Goal: Task Accomplishment & Management: Manage account settings

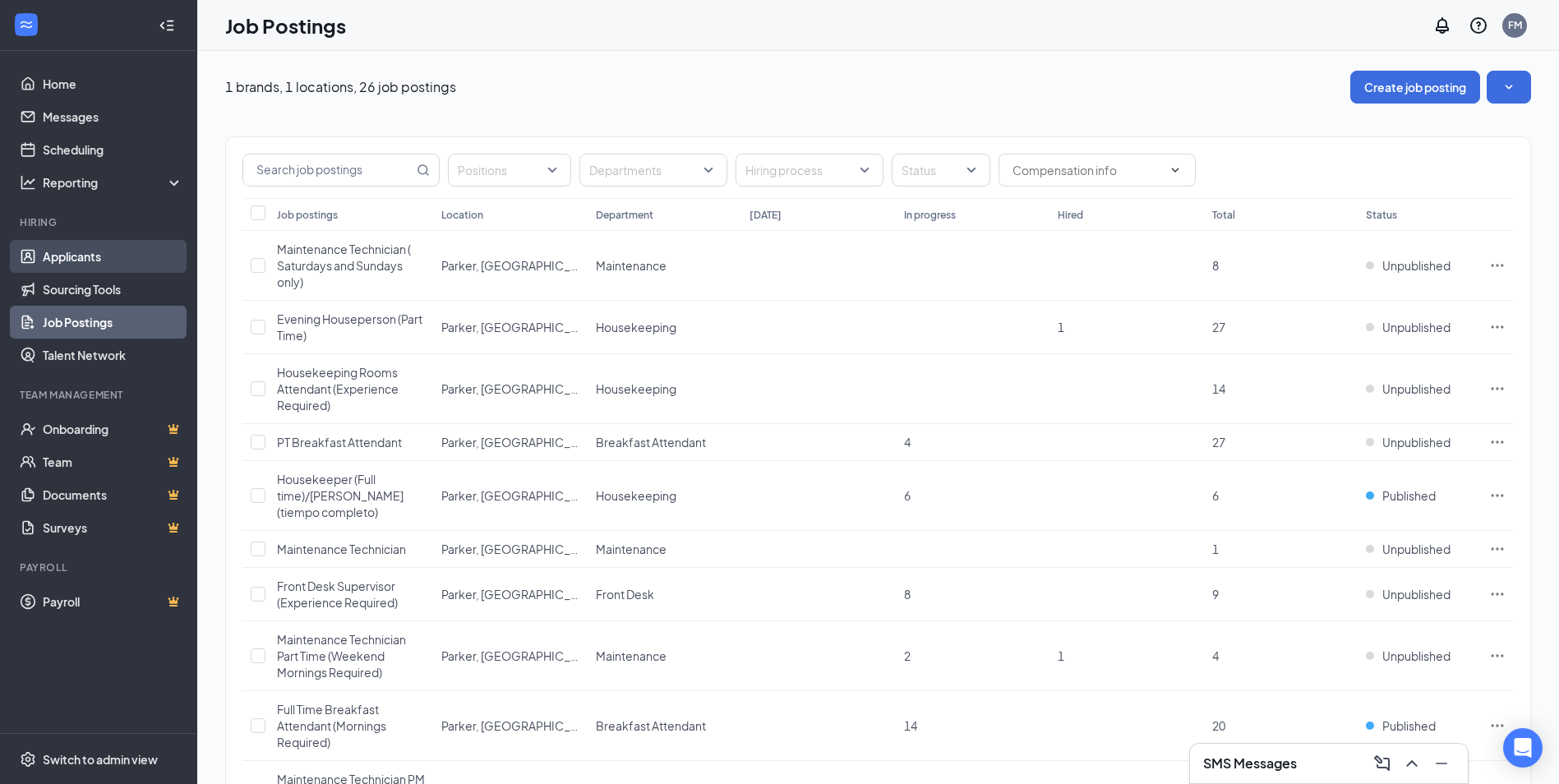
click at [107, 247] on link "Applicants" at bounding box center [113, 257] width 141 height 33
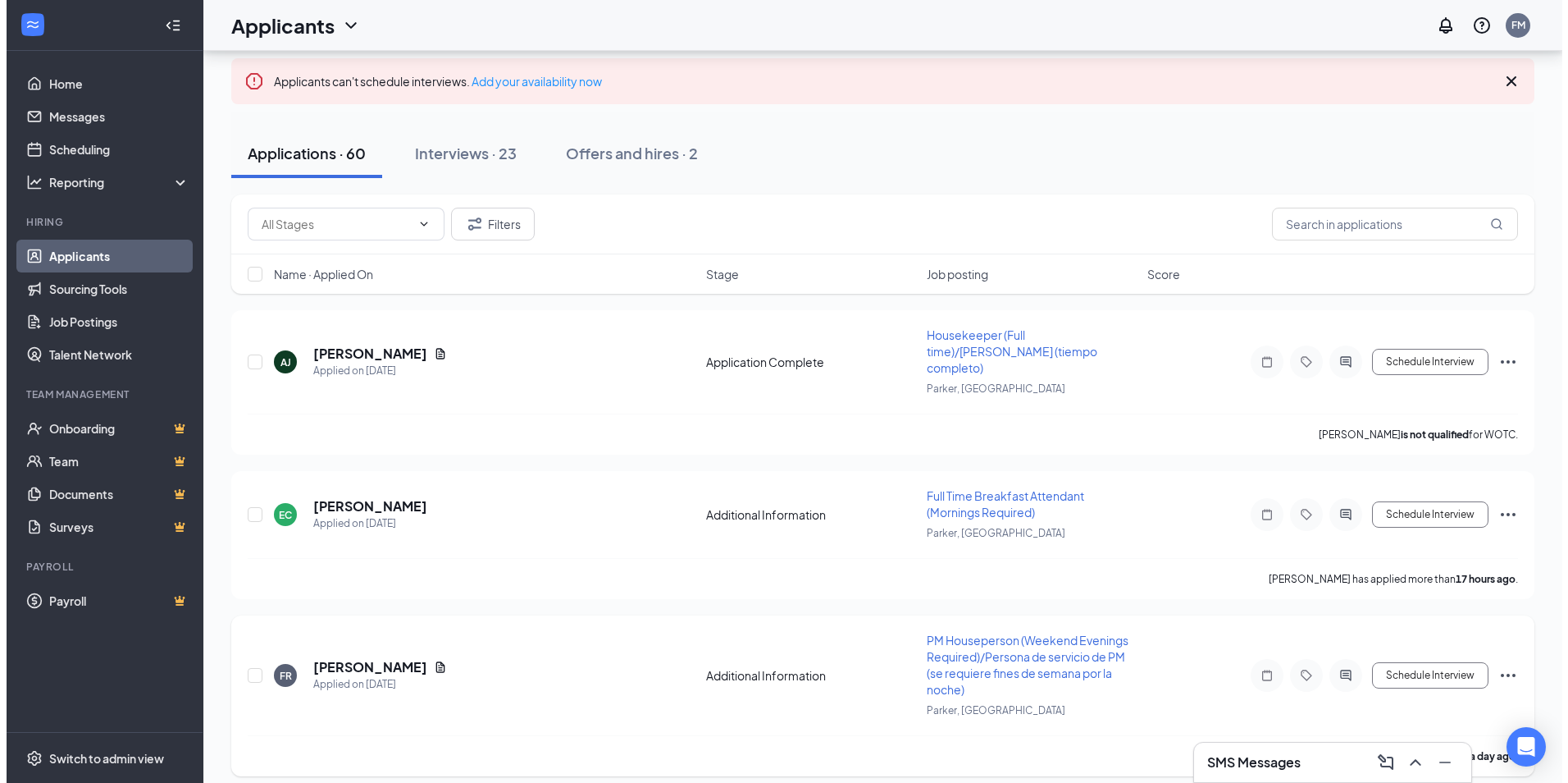
scroll to position [82, 0]
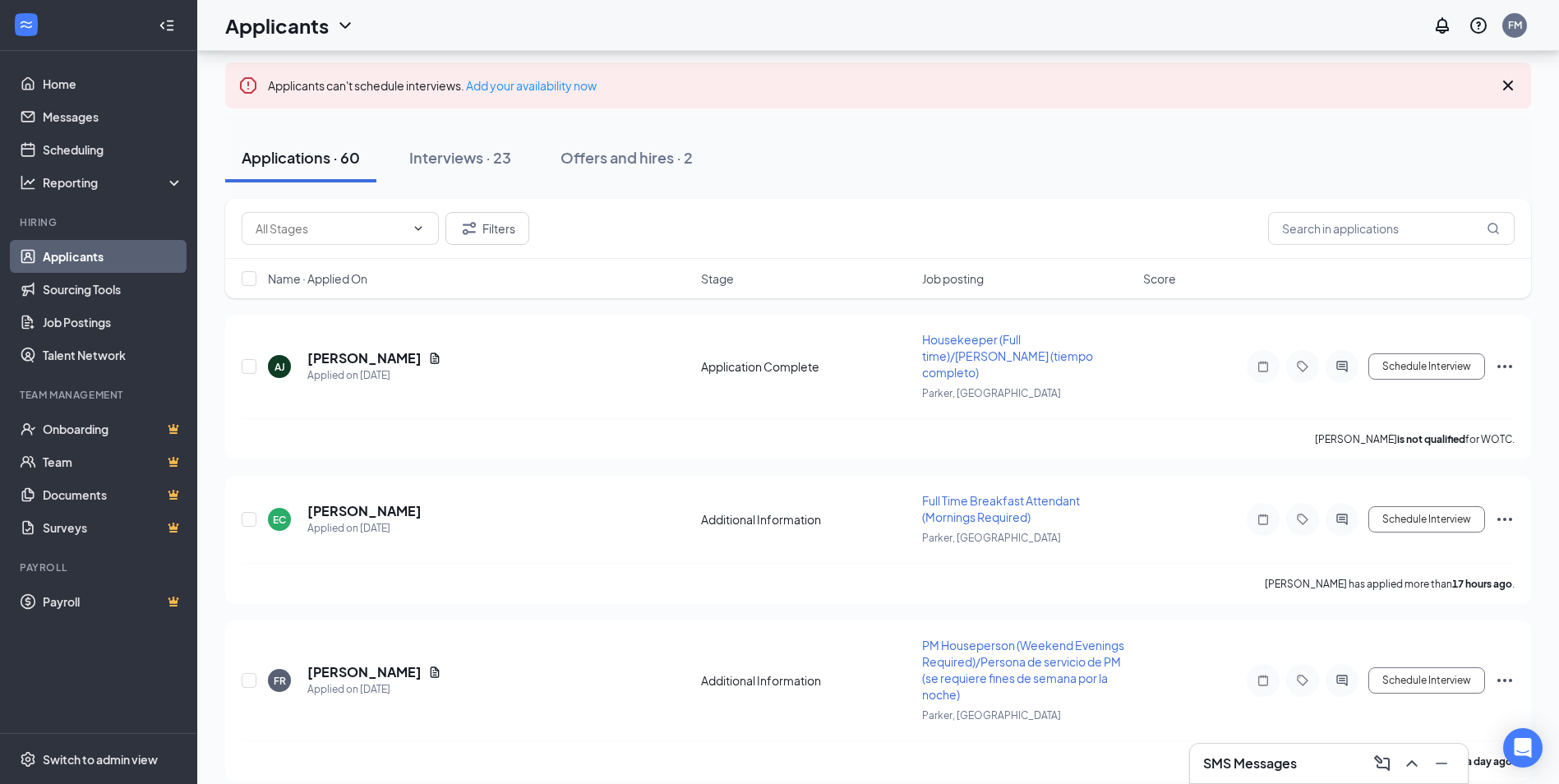
click at [677, 67] on div "Applicants can't schedule interviews. Add your availability now" at bounding box center [877, 85] width 1306 height 46
click at [357, 349] on h5 "[PERSON_NAME]" at bounding box center [364, 358] width 114 height 18
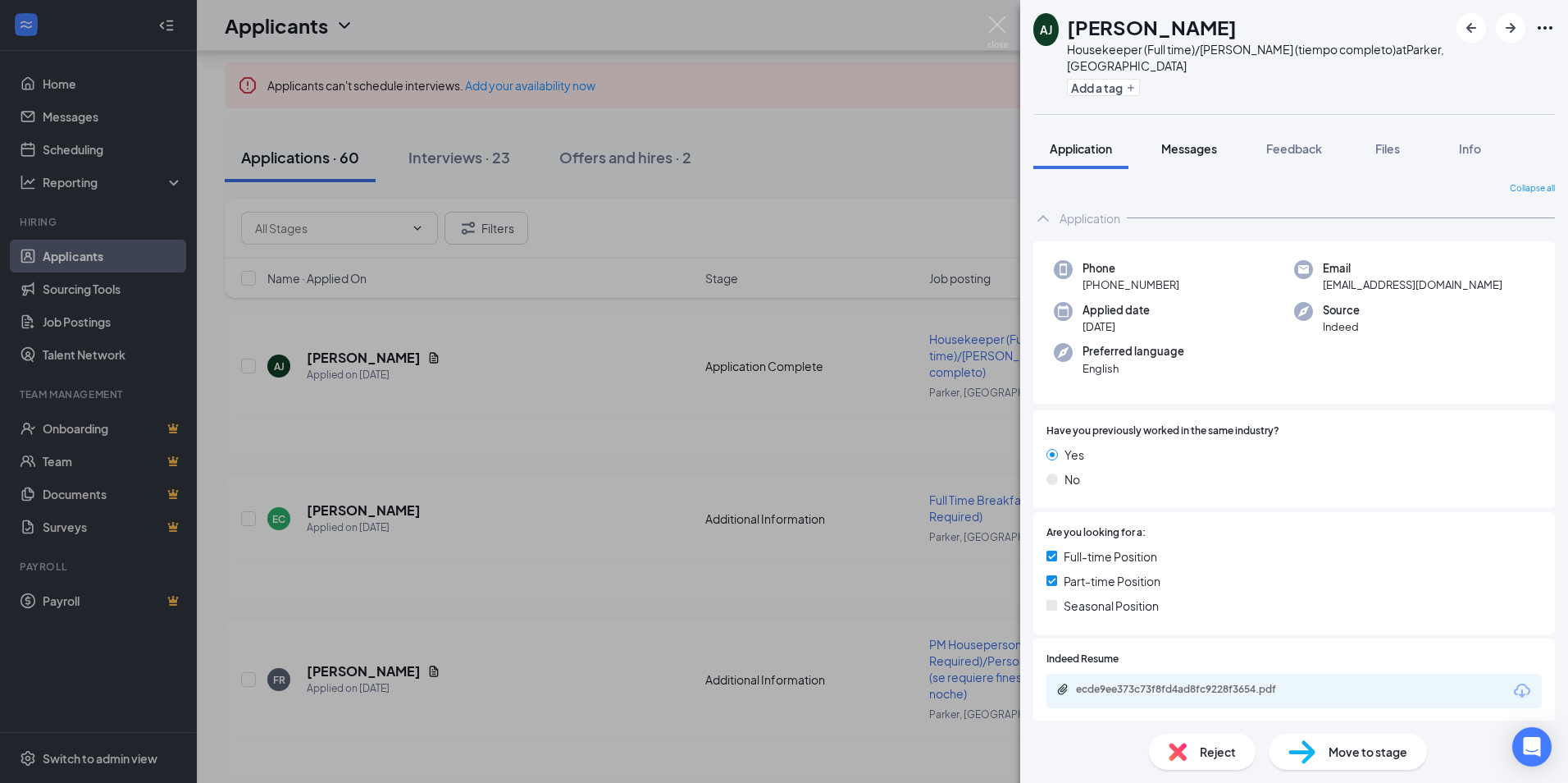
click at [1199, 158] on button "Messages" at bounding box center [1189, 148] width 88 height 41
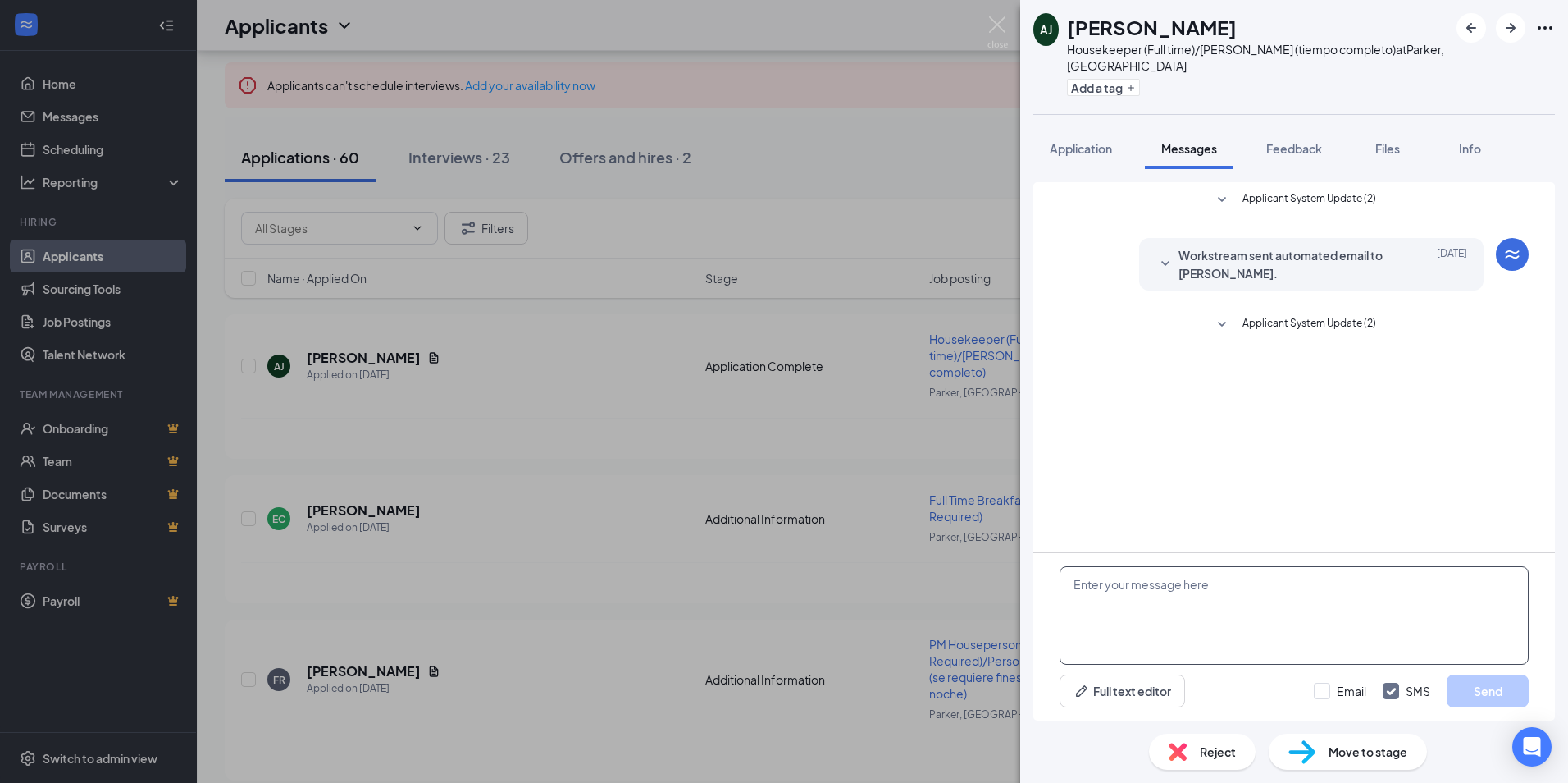
click at [1159, 615] on textarea at bounding box center [1294, 615] width 469 height 99
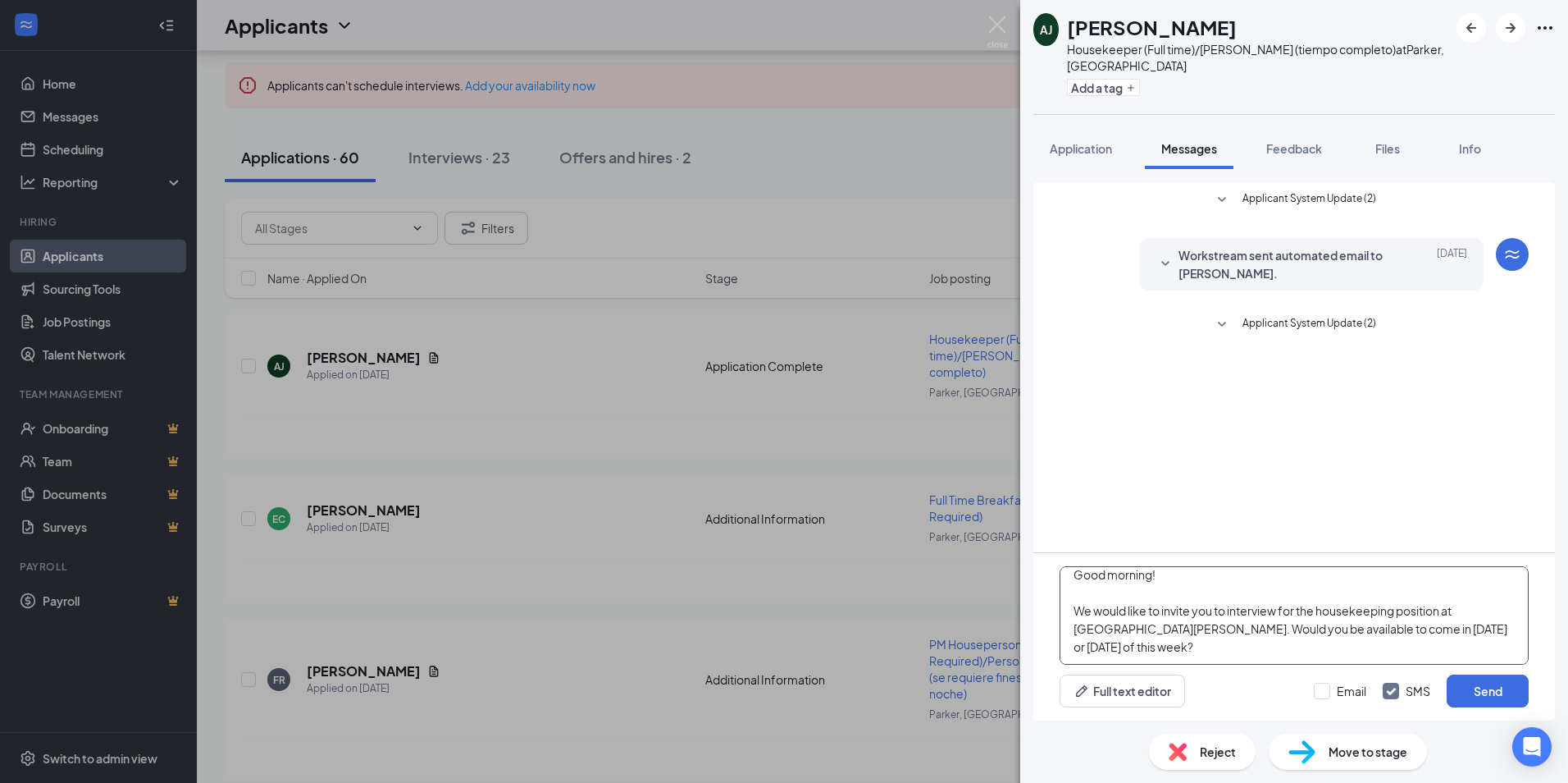
scroll to position [37, 0]
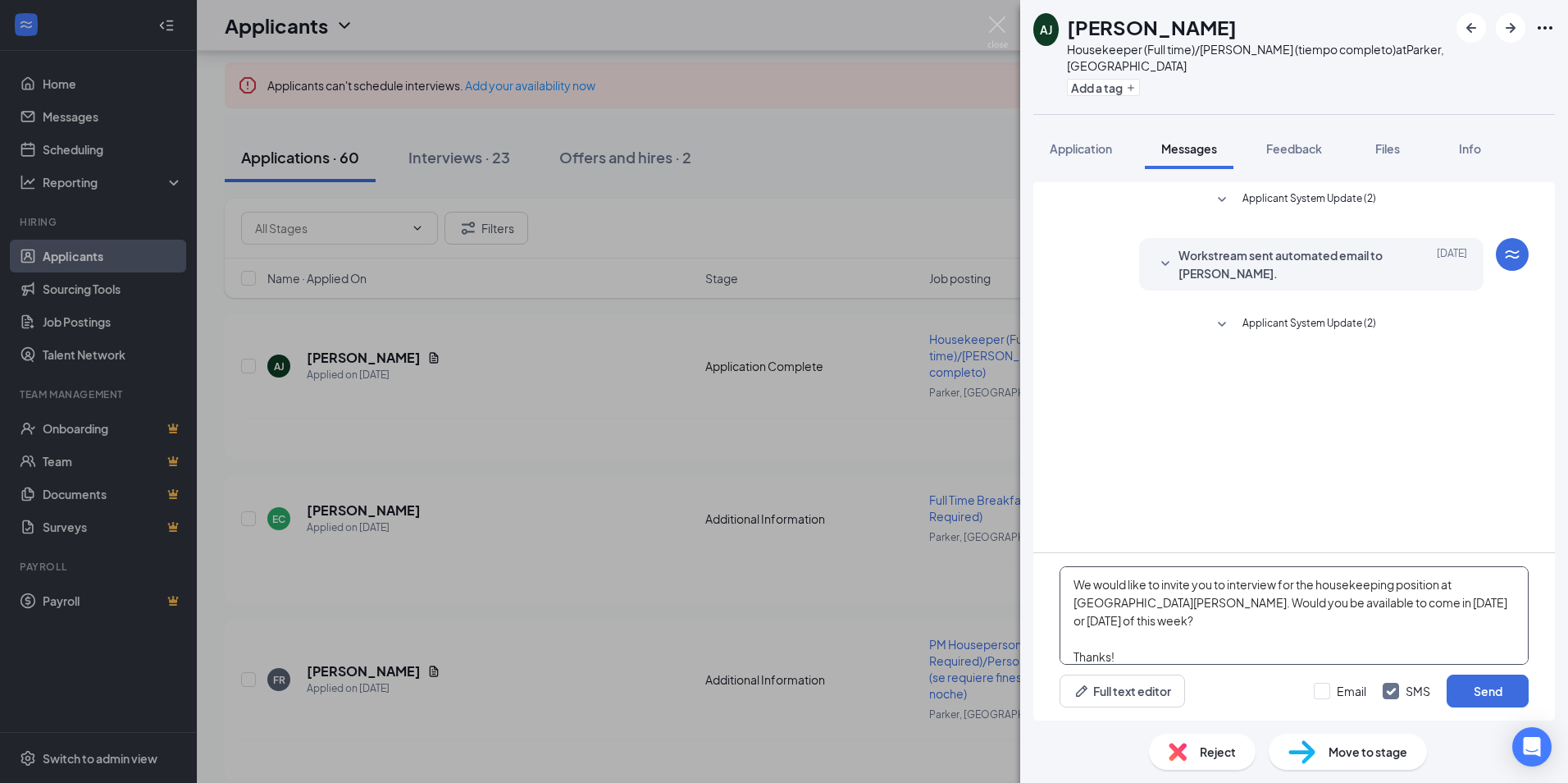
type textarea "Good morning! We would like to invite you to interview for the housekeeping pos…"
click at [1327, 682] on div "Email SMS Send" at bounding box center [1422, 691] width 215 height 33
click at [1332, 691] on input "Email" at bounding box center [1341, 691] width 53 height 16
checkbox input "true"
click at [1468, 688] on button "Send" at bounding box center [1488, 691] width 82 height 33
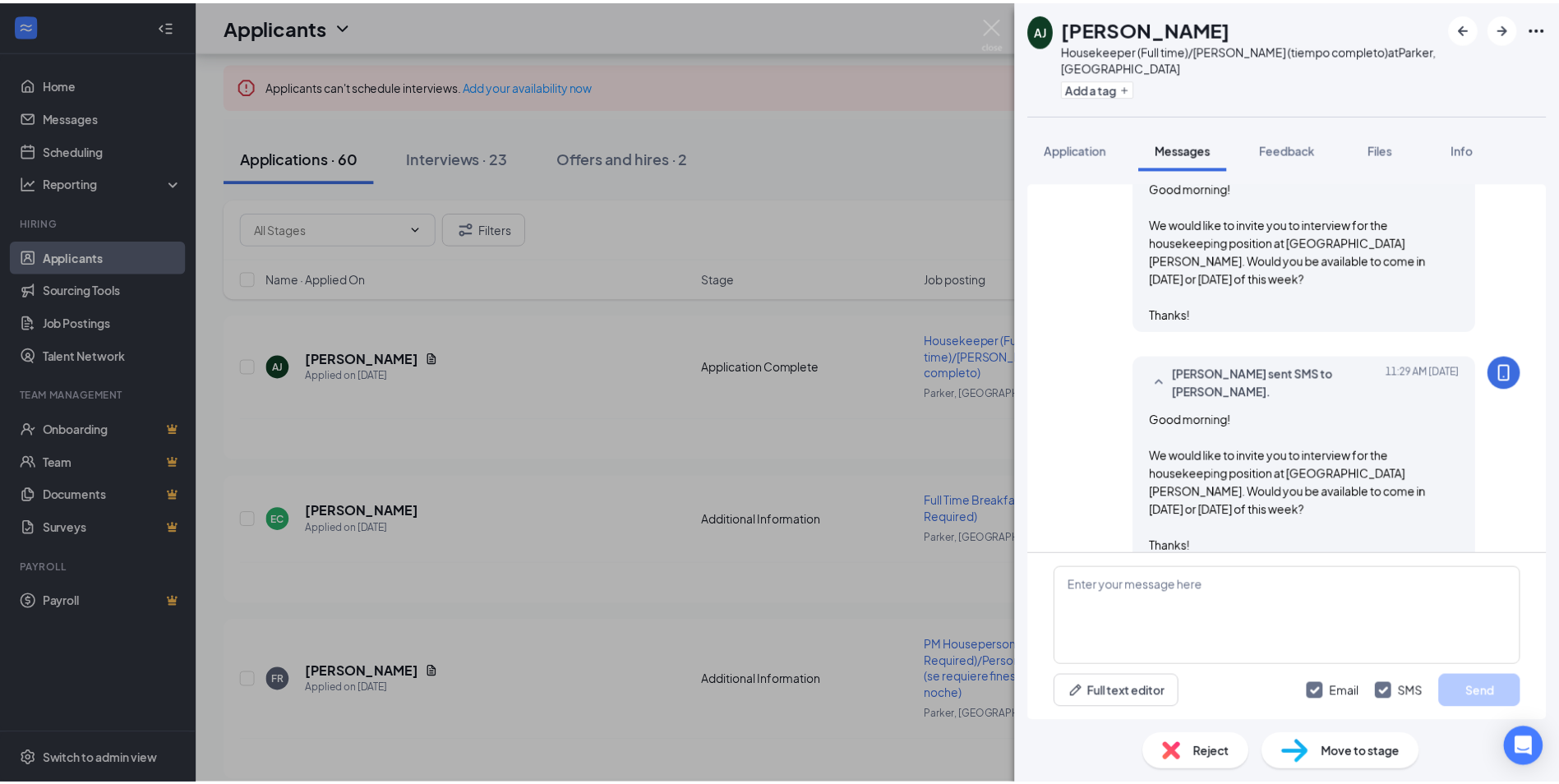
scroll to position [265, 0]
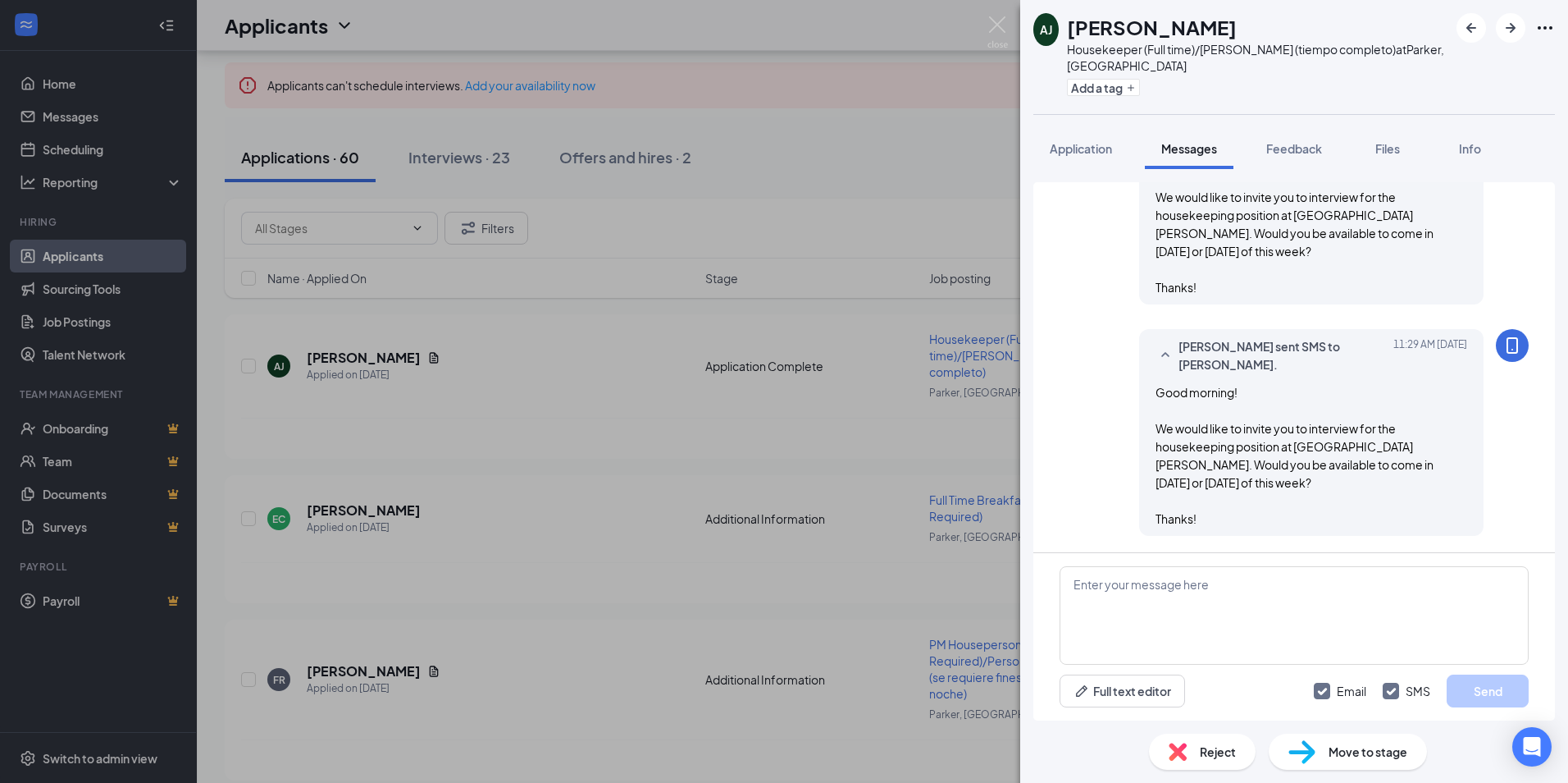
click at [794, 265] on div "[PERSON_NAME] [PERSON_NAME] Housekeeper (Full time)/Ama de llaves (tiempo compl…" at bounding box center [784, 392] width 1568 height 783
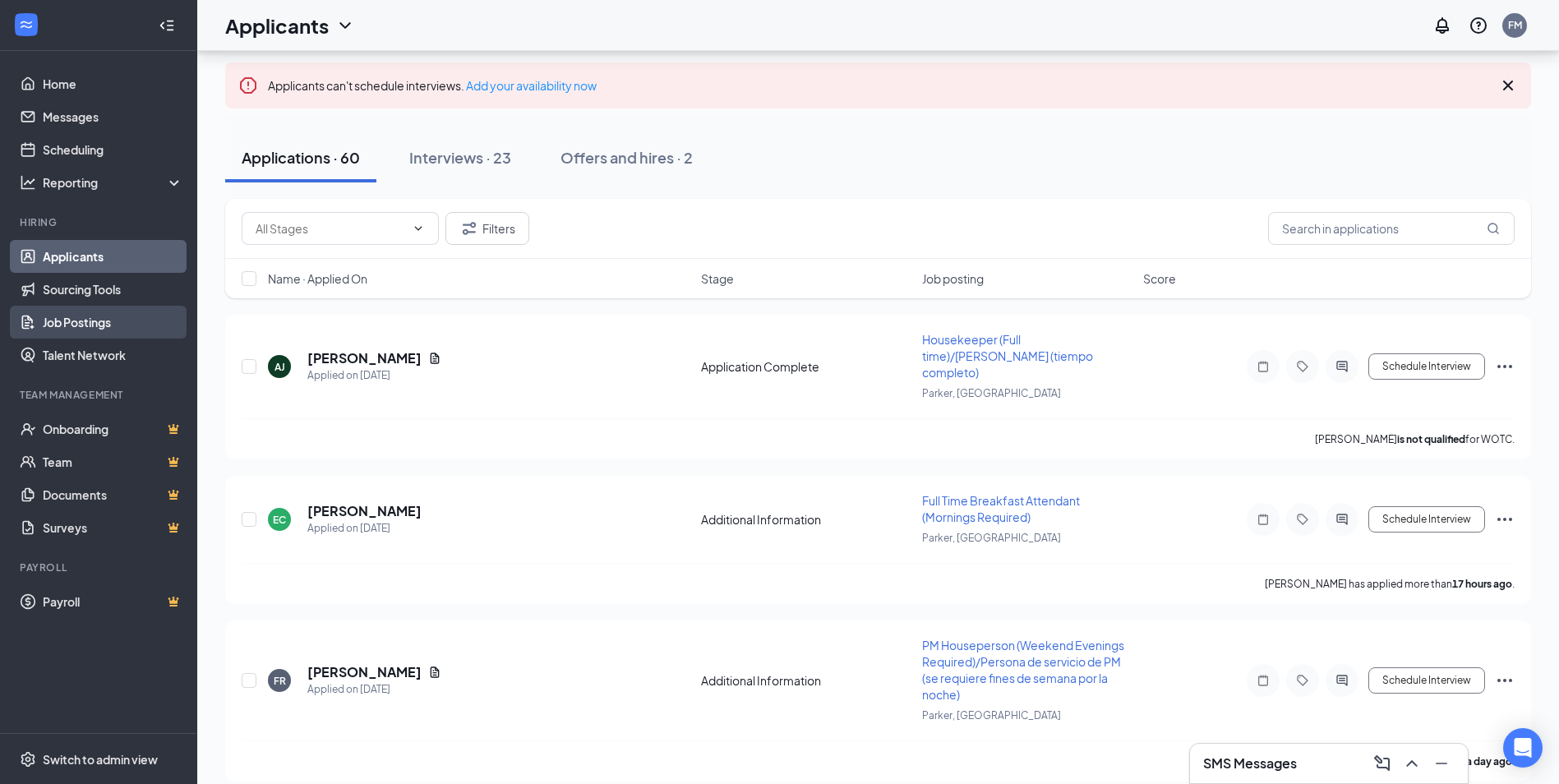
click at [78, 314] on link "Job Postings" at bounding box center [113, 323] width 141 height 33
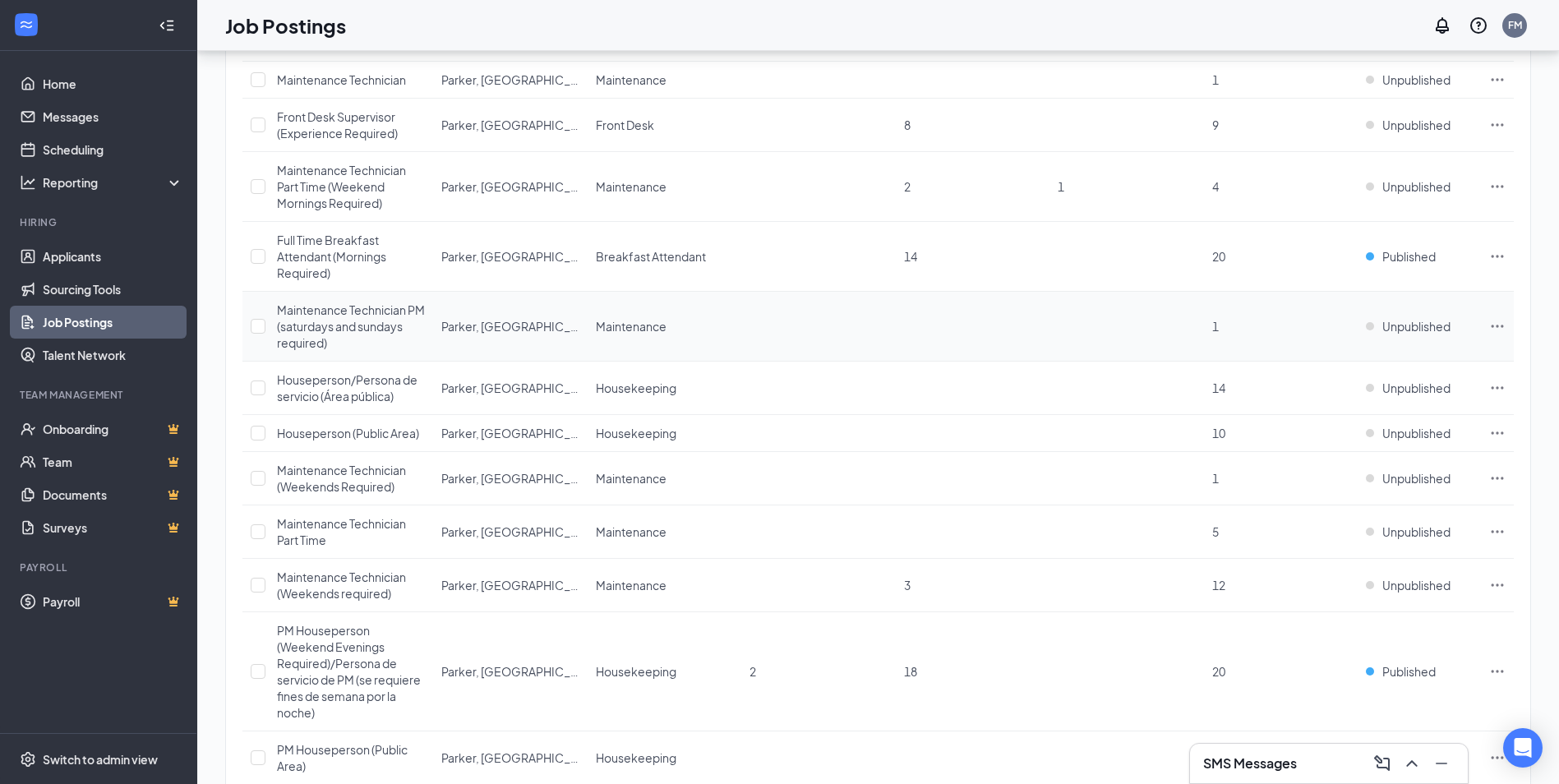
scroll to position [368, 0]
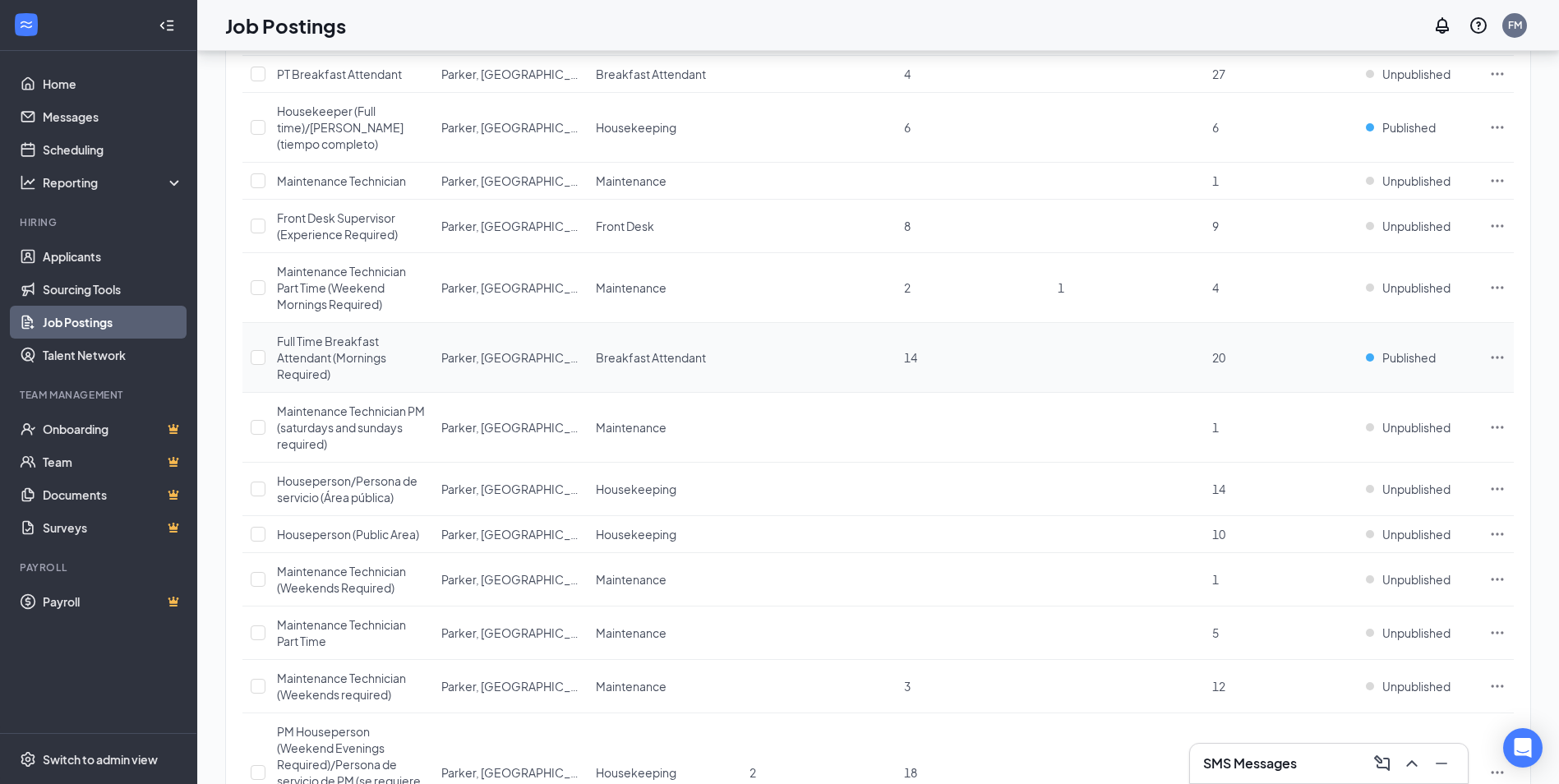
click at [1499, 363] on icon "Ellipses" at bounding box center [1497, 357] width 16 height 16
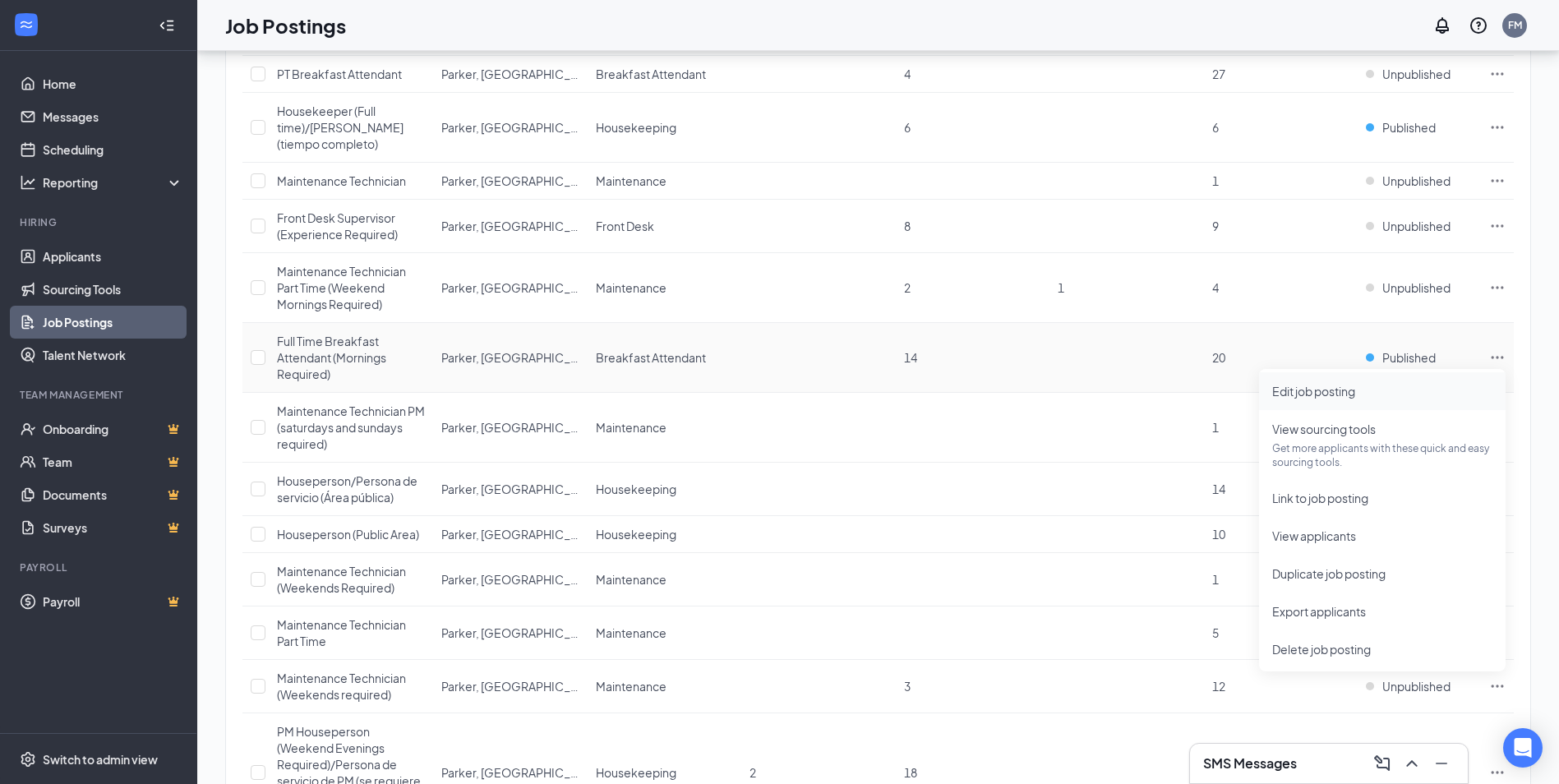
click at [1308, 387] on span "Edit job posting" at bounding box center [1313, 391] width 83 height 15
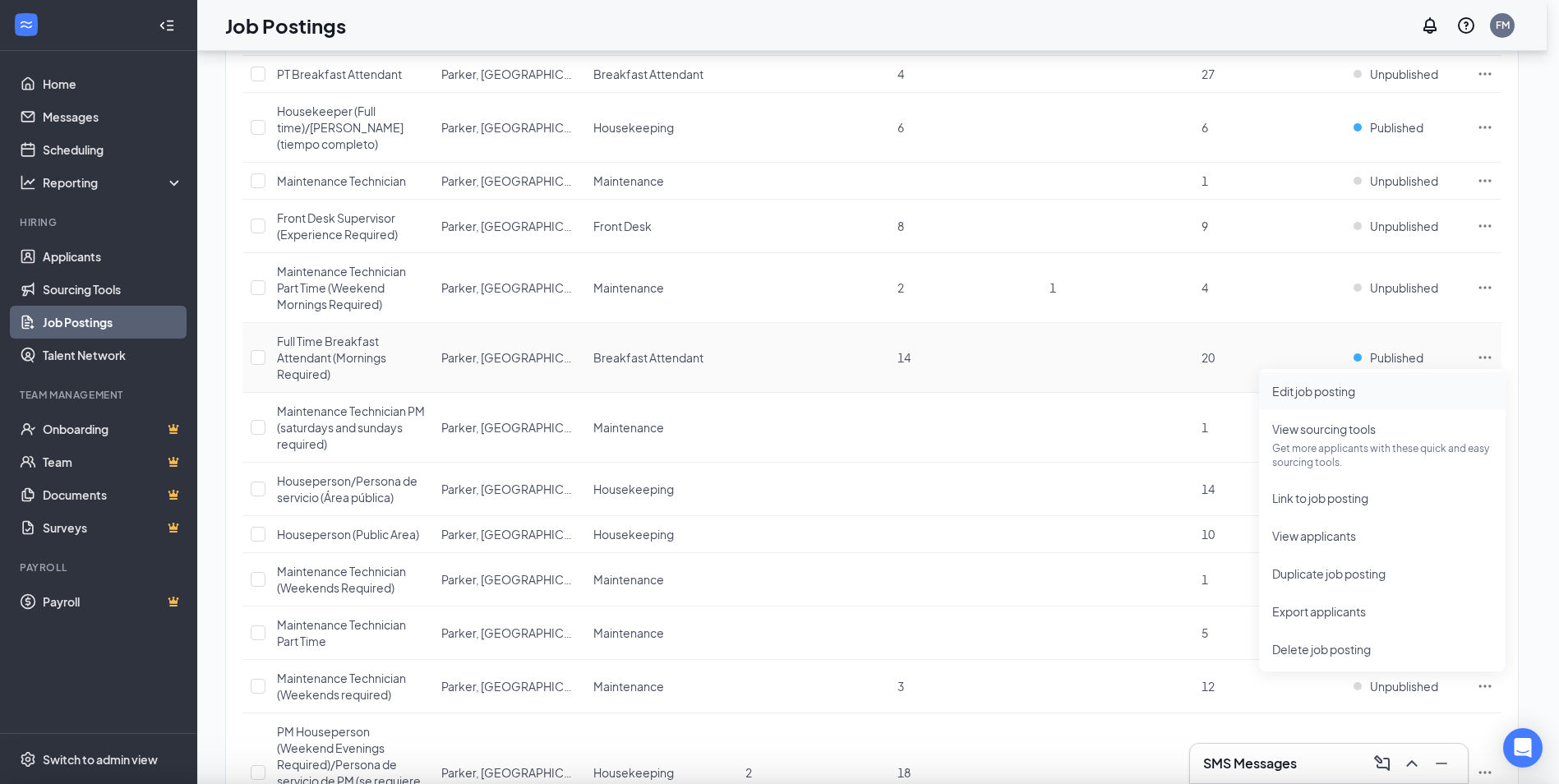
type input "Full Time Breakfast Attendant (Mornings Required)"
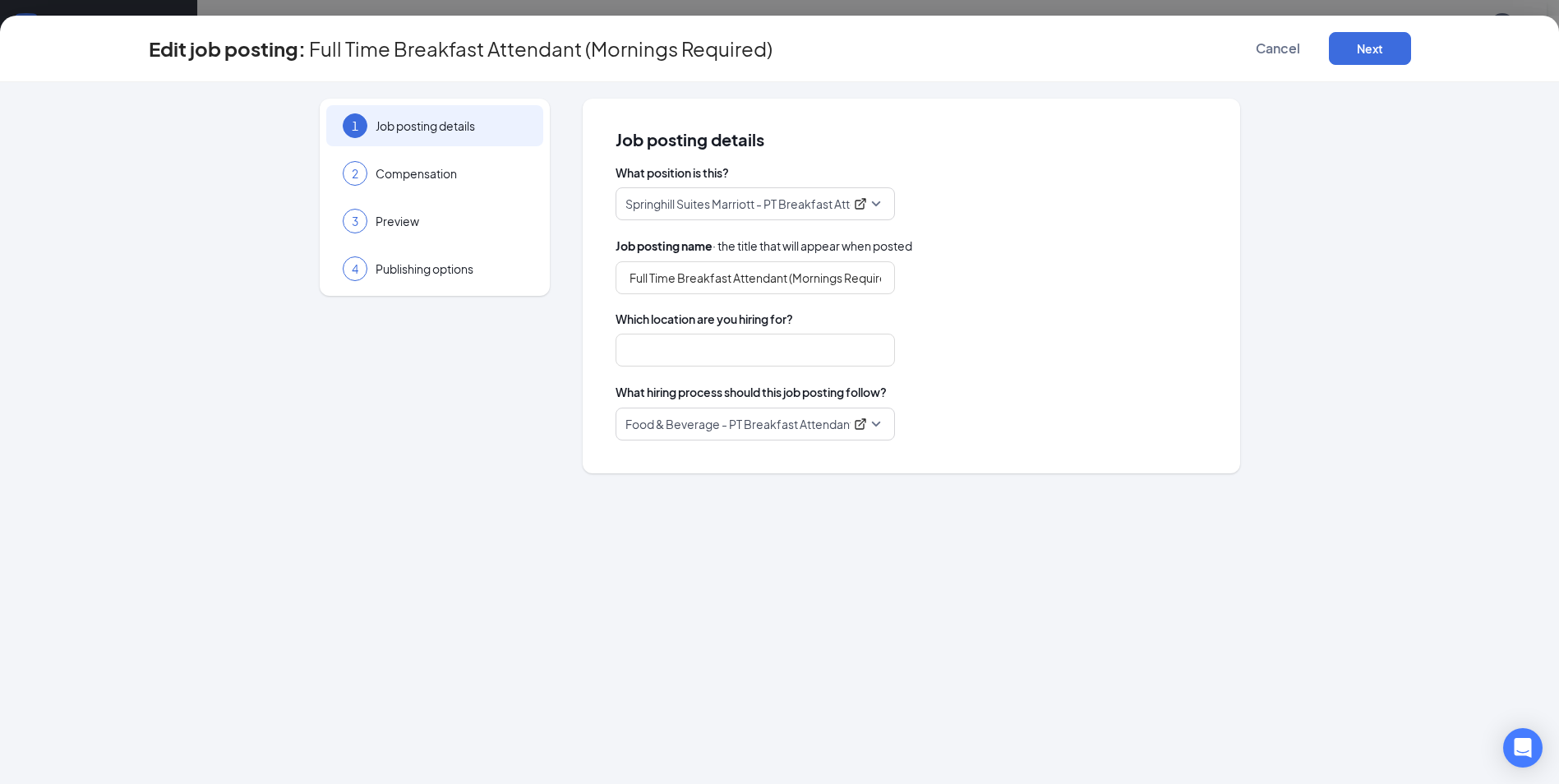
type input "Parker, [GEOGRAPHIC_DATA]"
click at [404, 270] on span "Publishing options" at bounding box center [451, 269] width 151 height 16
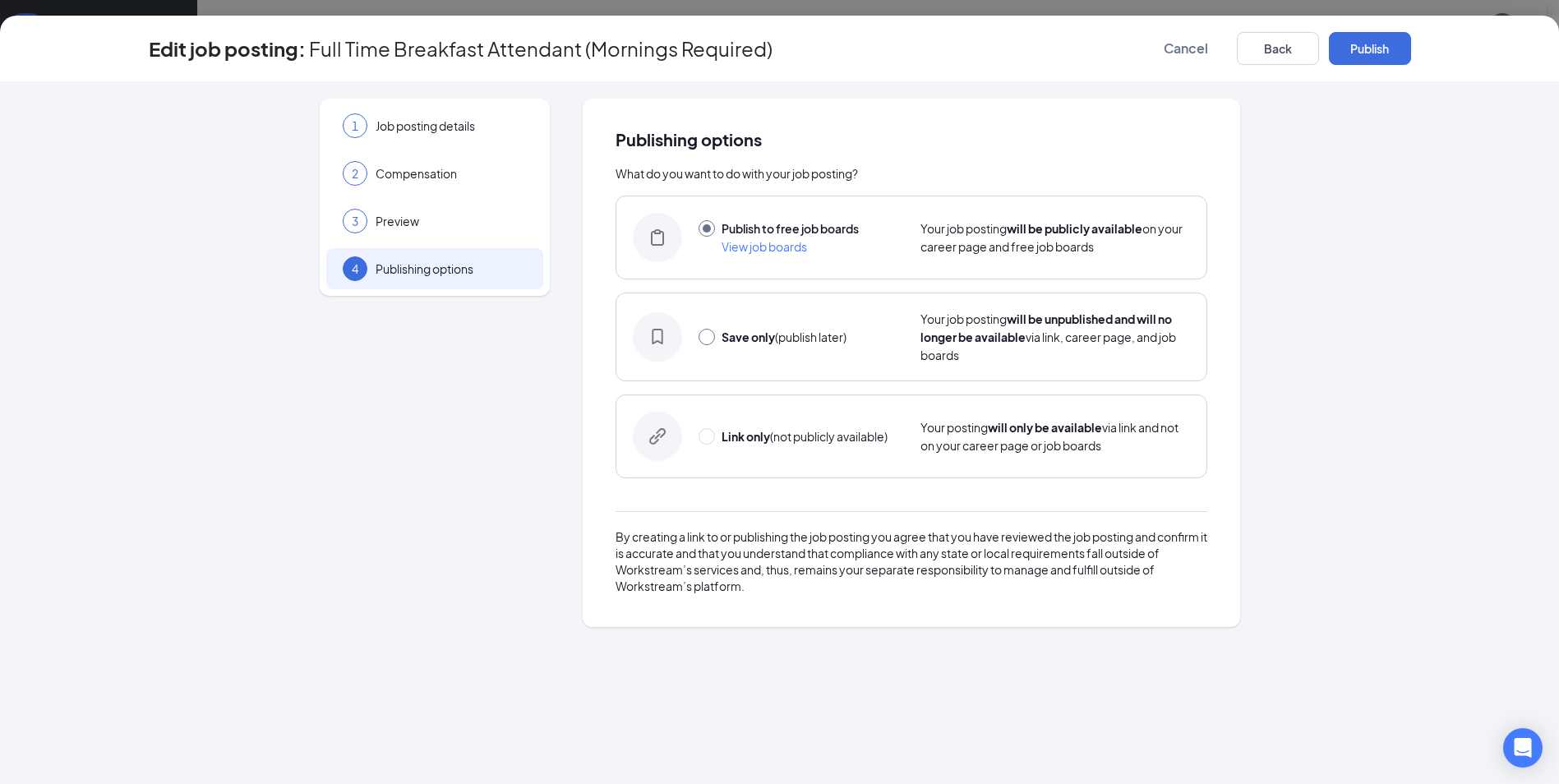
click at [705, 344] on input "radio" at bounding box center [706, 337] width 16 height 16
radio input "true"
radio input "false"
click at [1358, 52] on button "Save only" at bounding box center [1370, 48] width 82 height 33
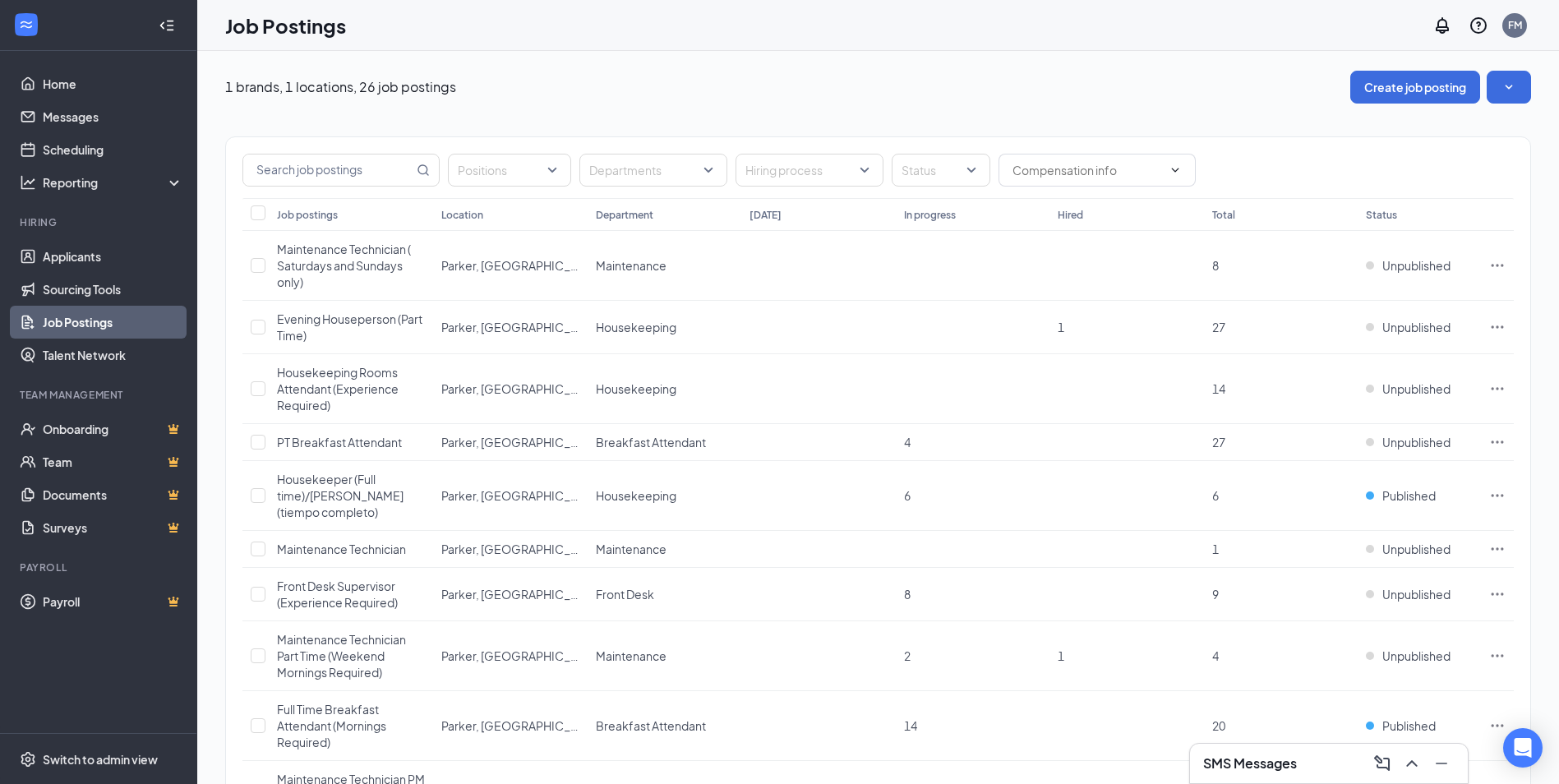
click at [970, 96] on div "1 brands, 1 locations, 26 job postings Create job posting" at bounding box center [877, 87] width 1306 height 33
click at [1497, 492] on icon "Ellipses" at bounding box center [1497, 495] width 16 height 16
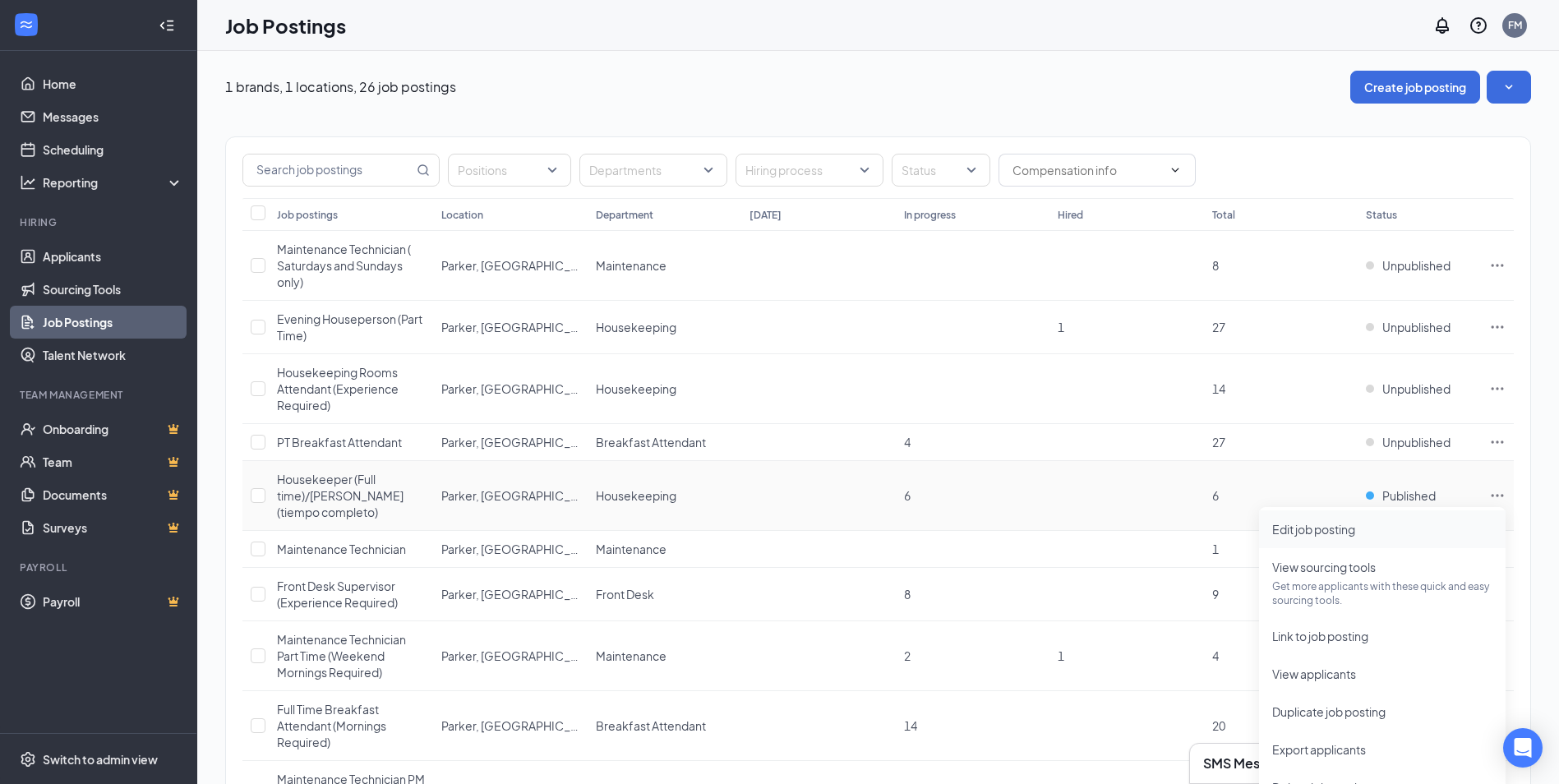
click at [1303, 526] on span "Edit job posting" at bounding box center [1313, 529] width 83 height 15
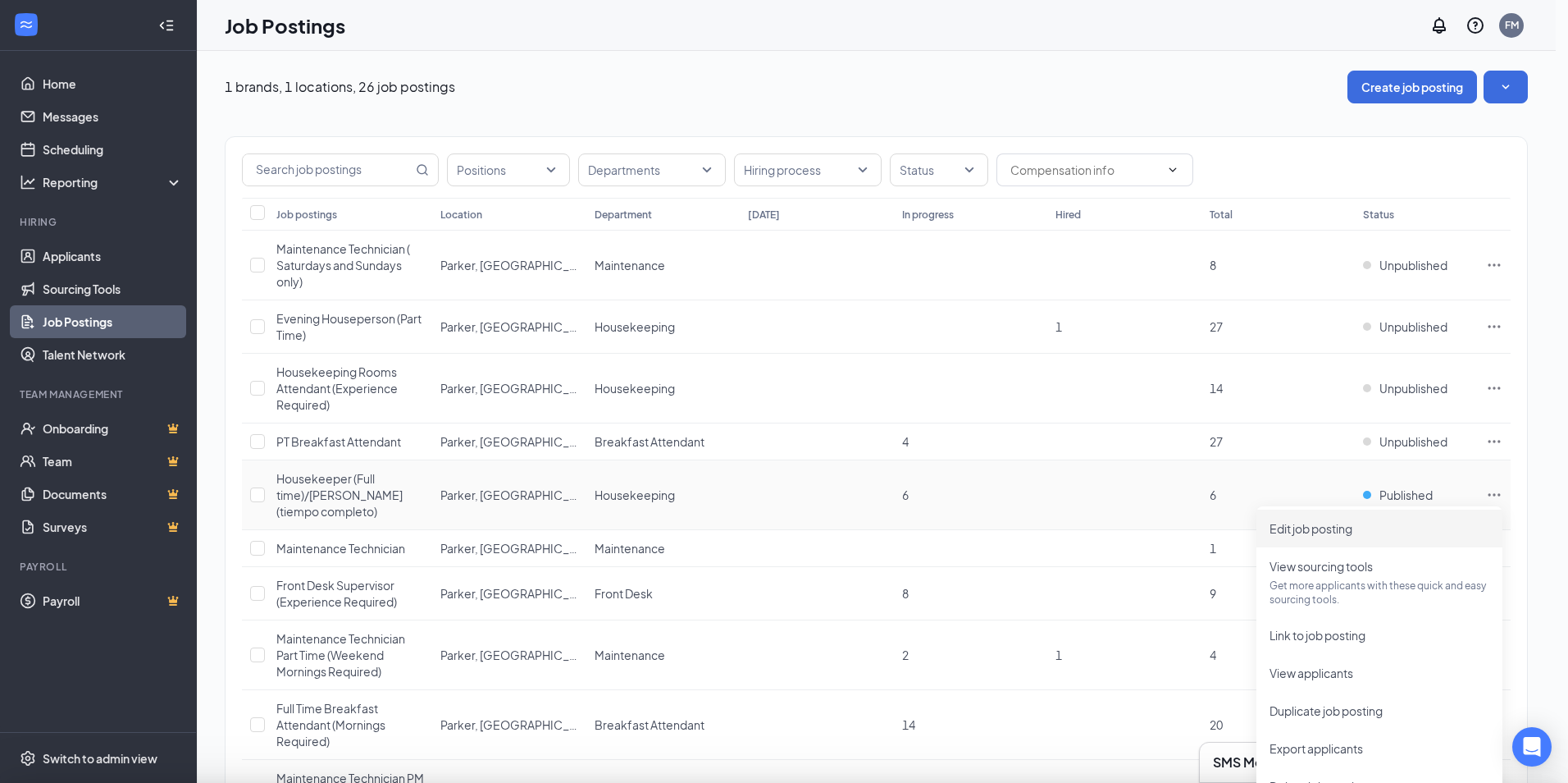
type input "Housekeeper (Full time)/[PERSON_NAME] (tiempo completo)"
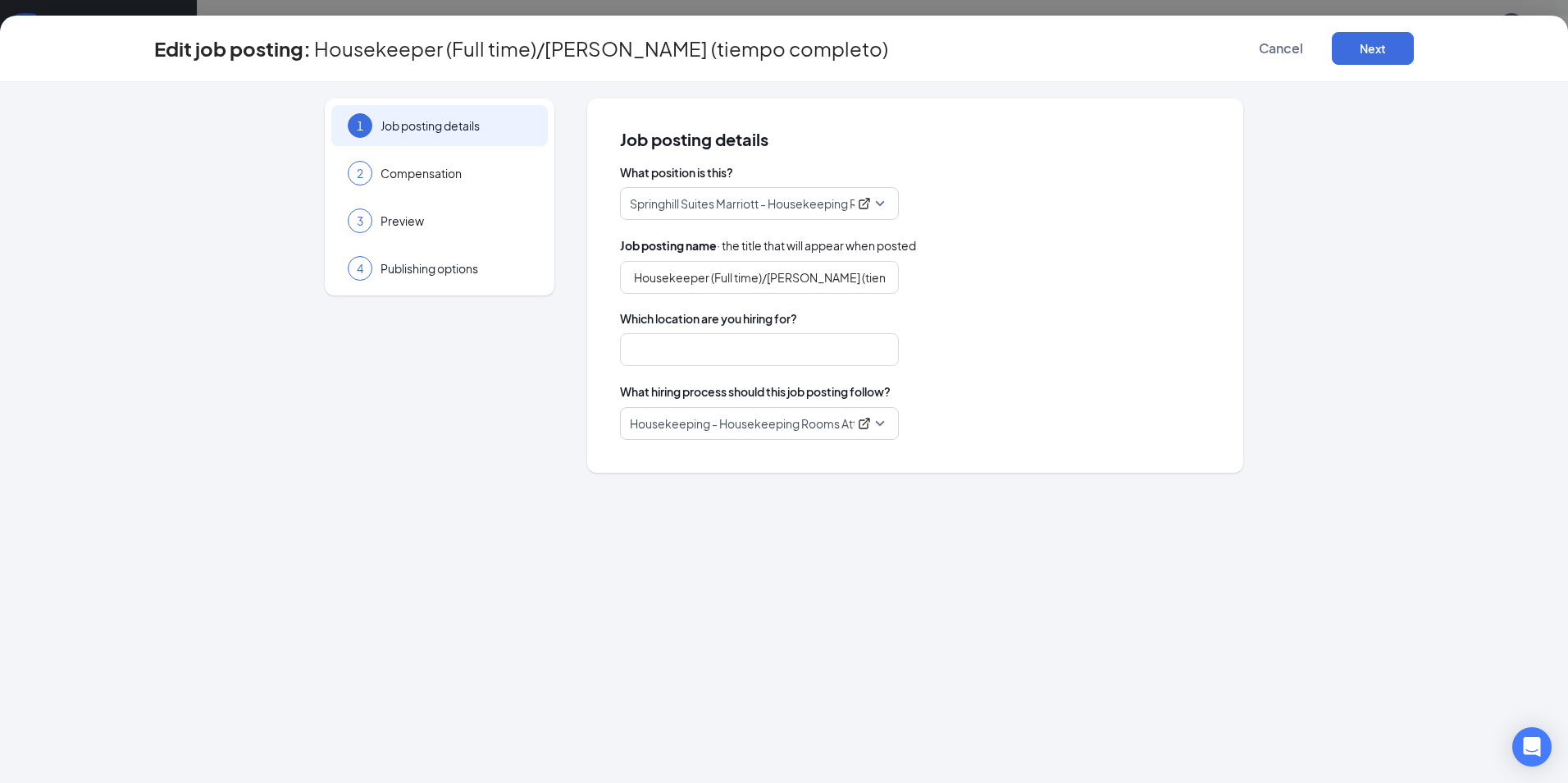
type input "Parker, [GEOGRAPHIC_DATA]"
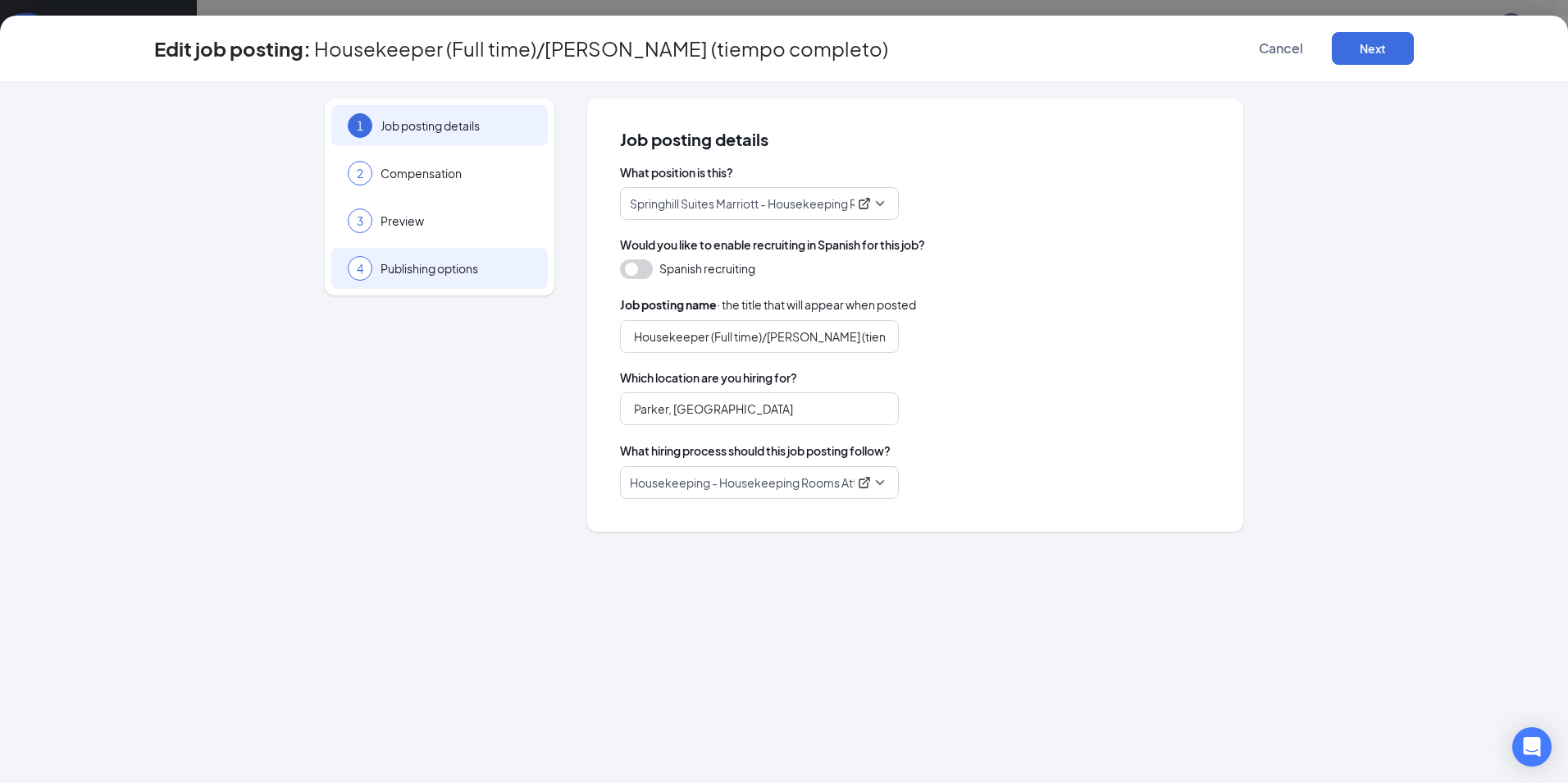
click at [434, 267] on span "Publishing options" at bounding box center [455, 268] width 151 height 16
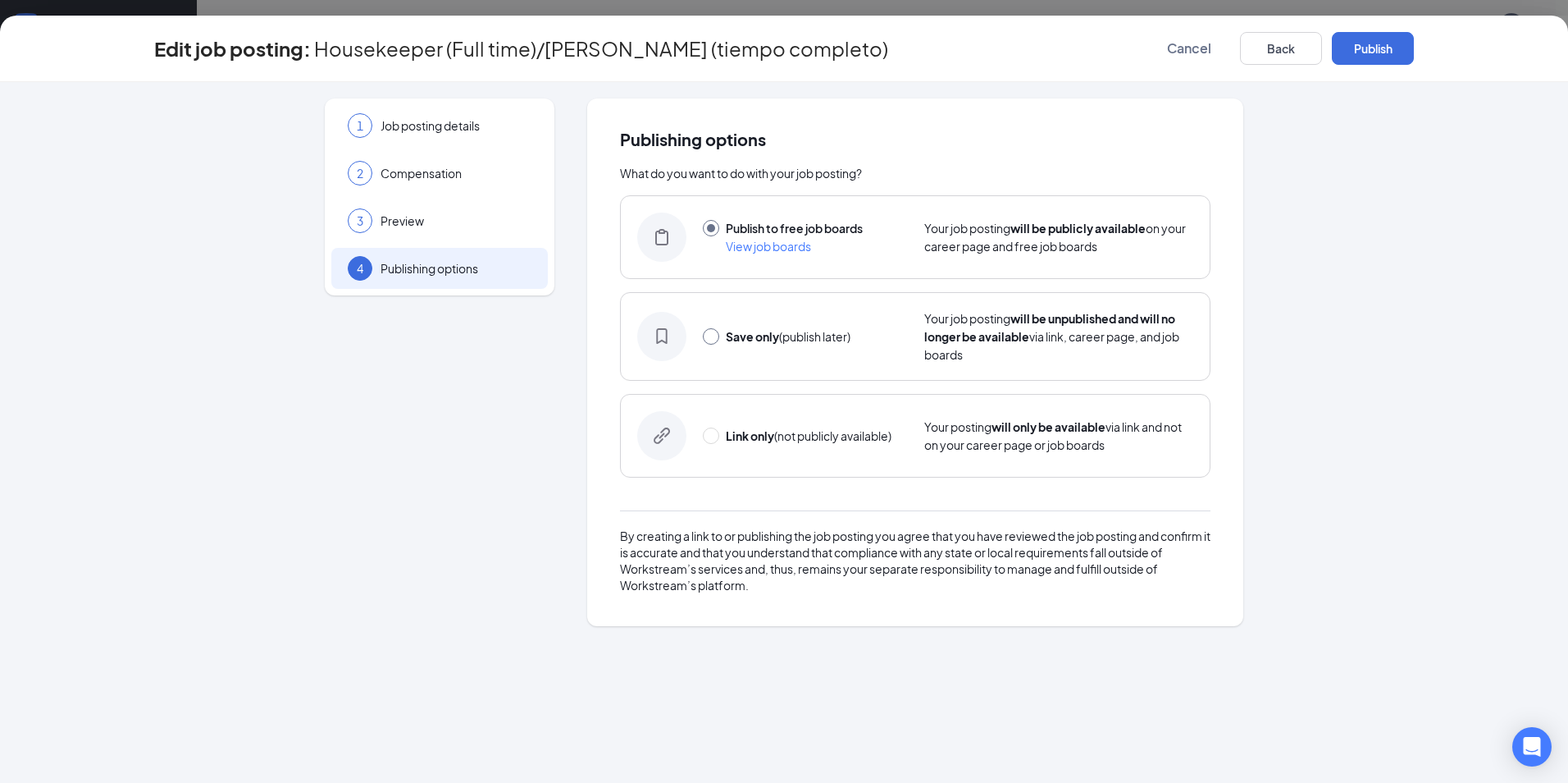
click at [705, 341] on input "radio" at bounding box center [711, 337] width 16 height 16
radio input "true"
radio input "false"
click at [1377, 43] on button "Save only" at bounding box center [1373, 48] width 82 height 33
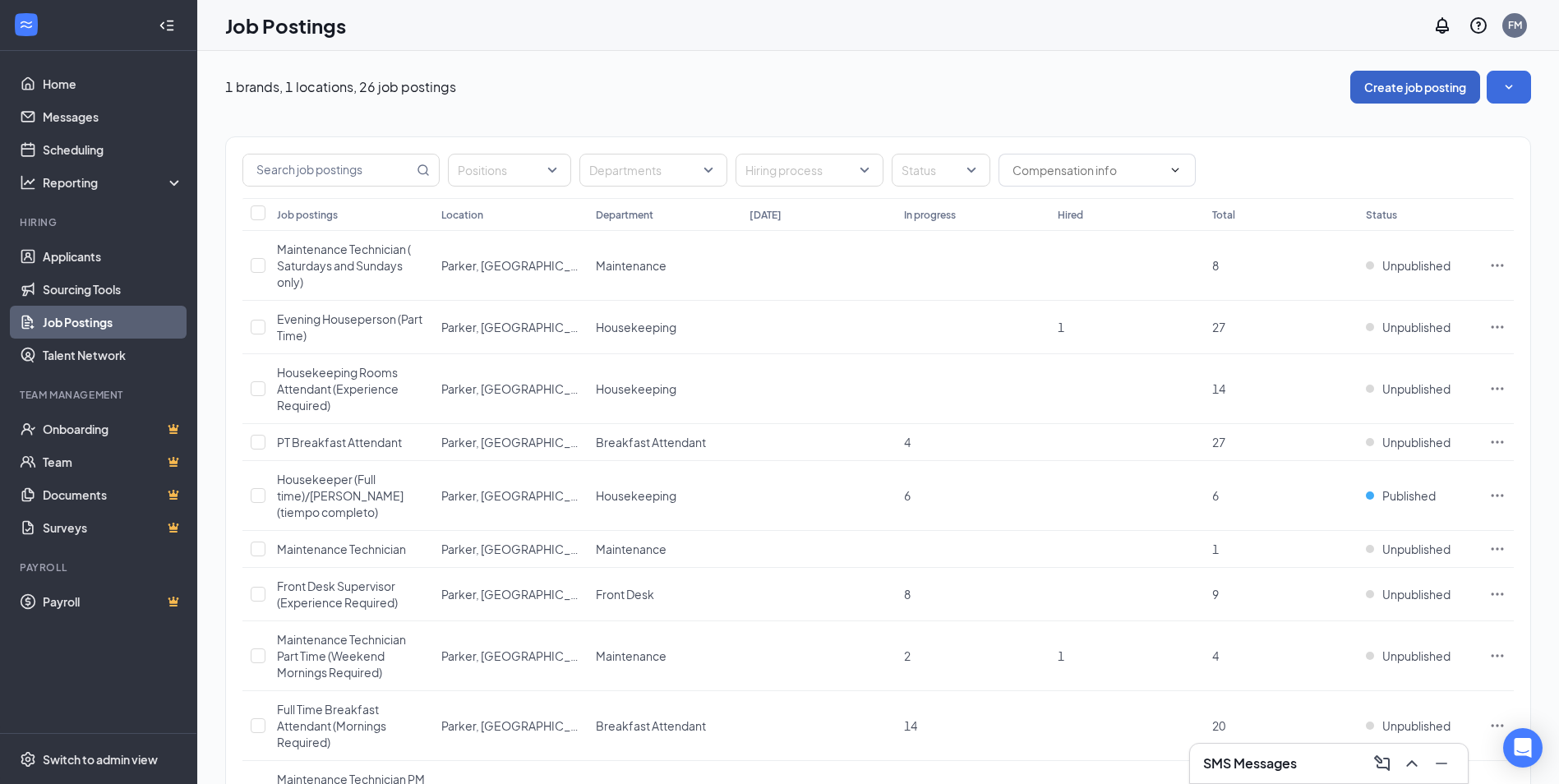
click at [1421, 90] on button "Create job posting" at bounding box center [1415, 87] width 130 height 33
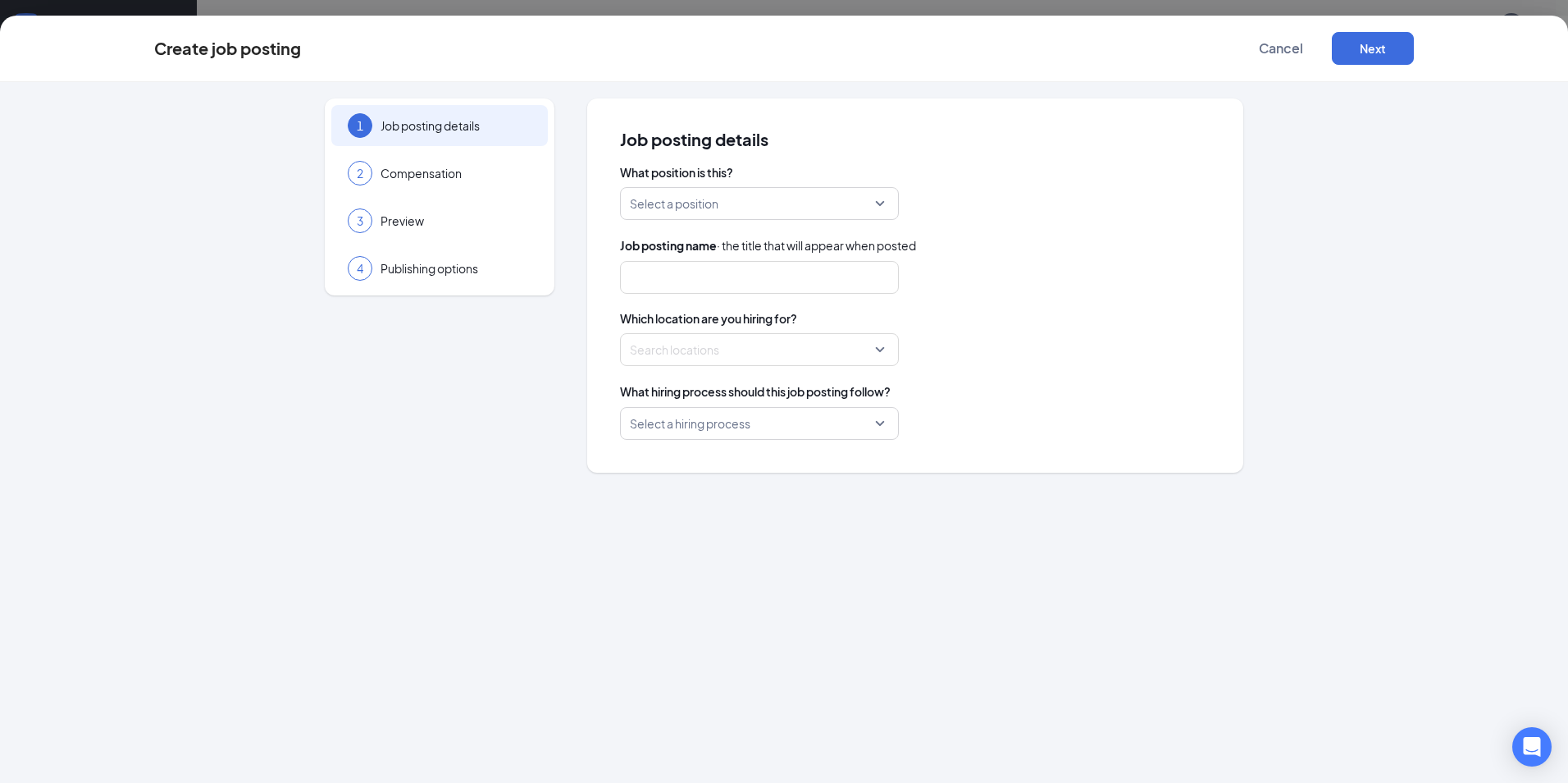
click at [630, 203] on div "Select a position" at bounding box center [760, 204] width 279 height 33
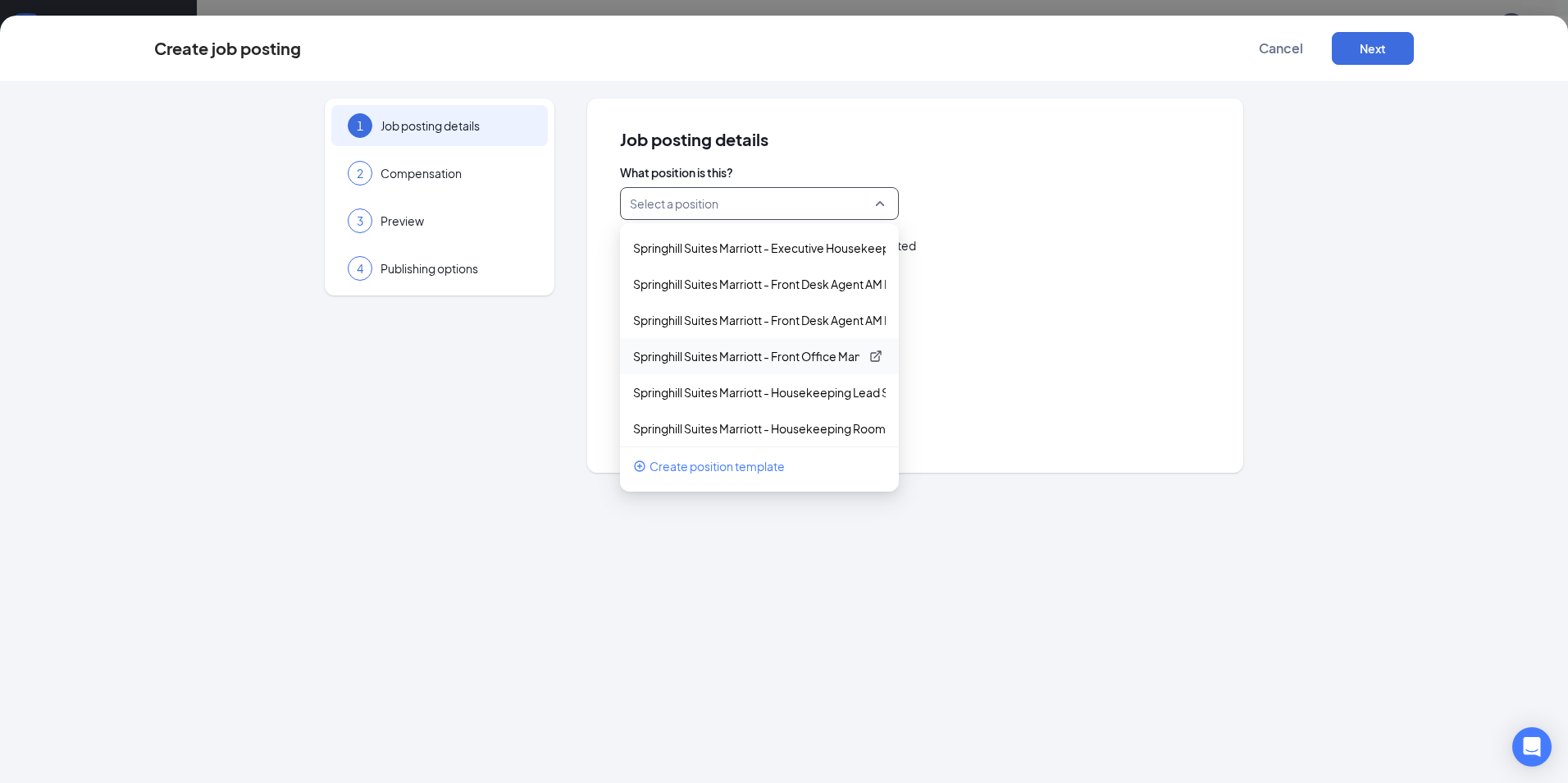
scroll to position [2790, 0]
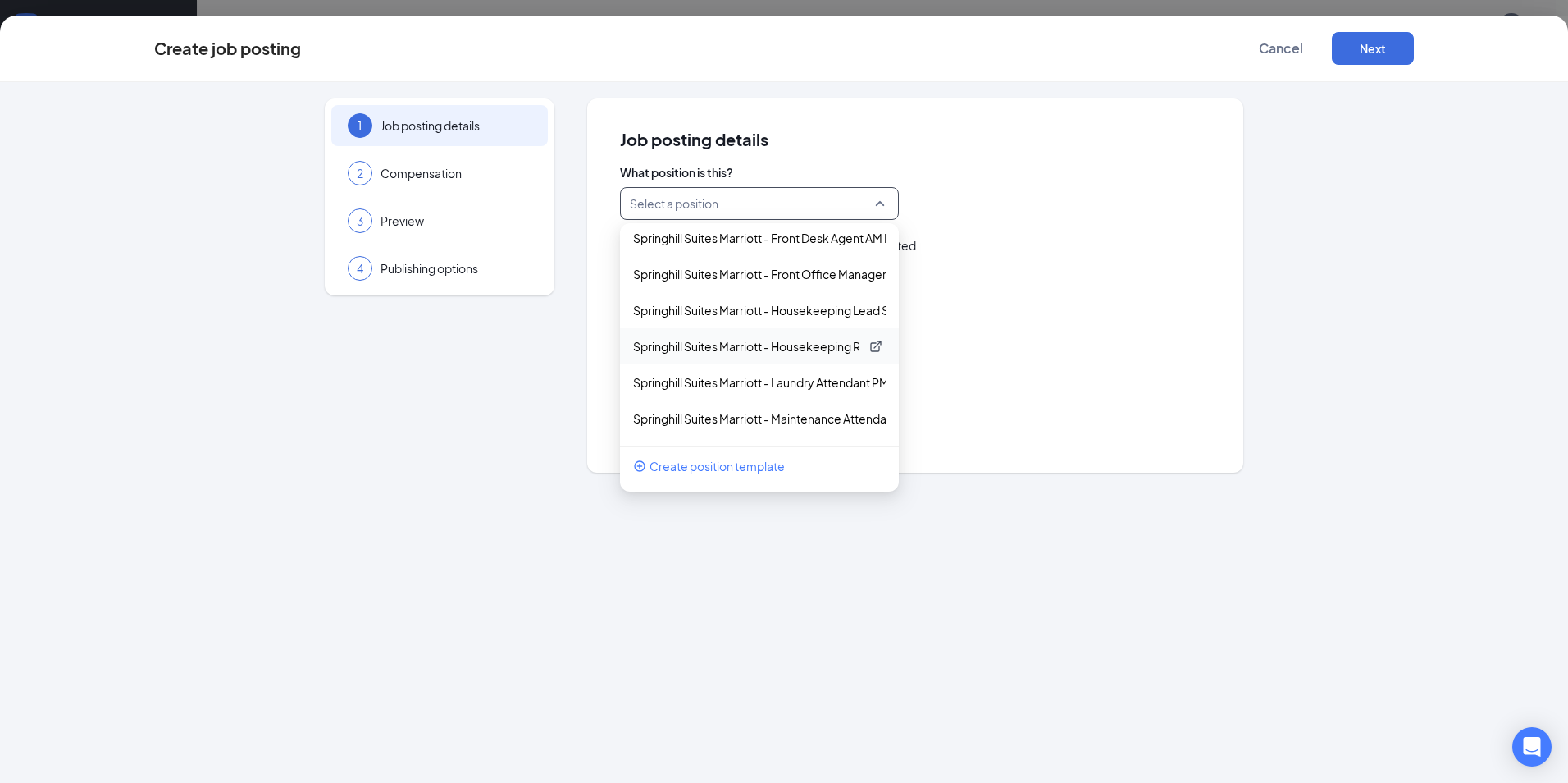
click at [742, 353] on p "Springhill Suites Marriott - Housekeeping Rooms Attendant" at bounding box center [746, 346] width 226 height 16
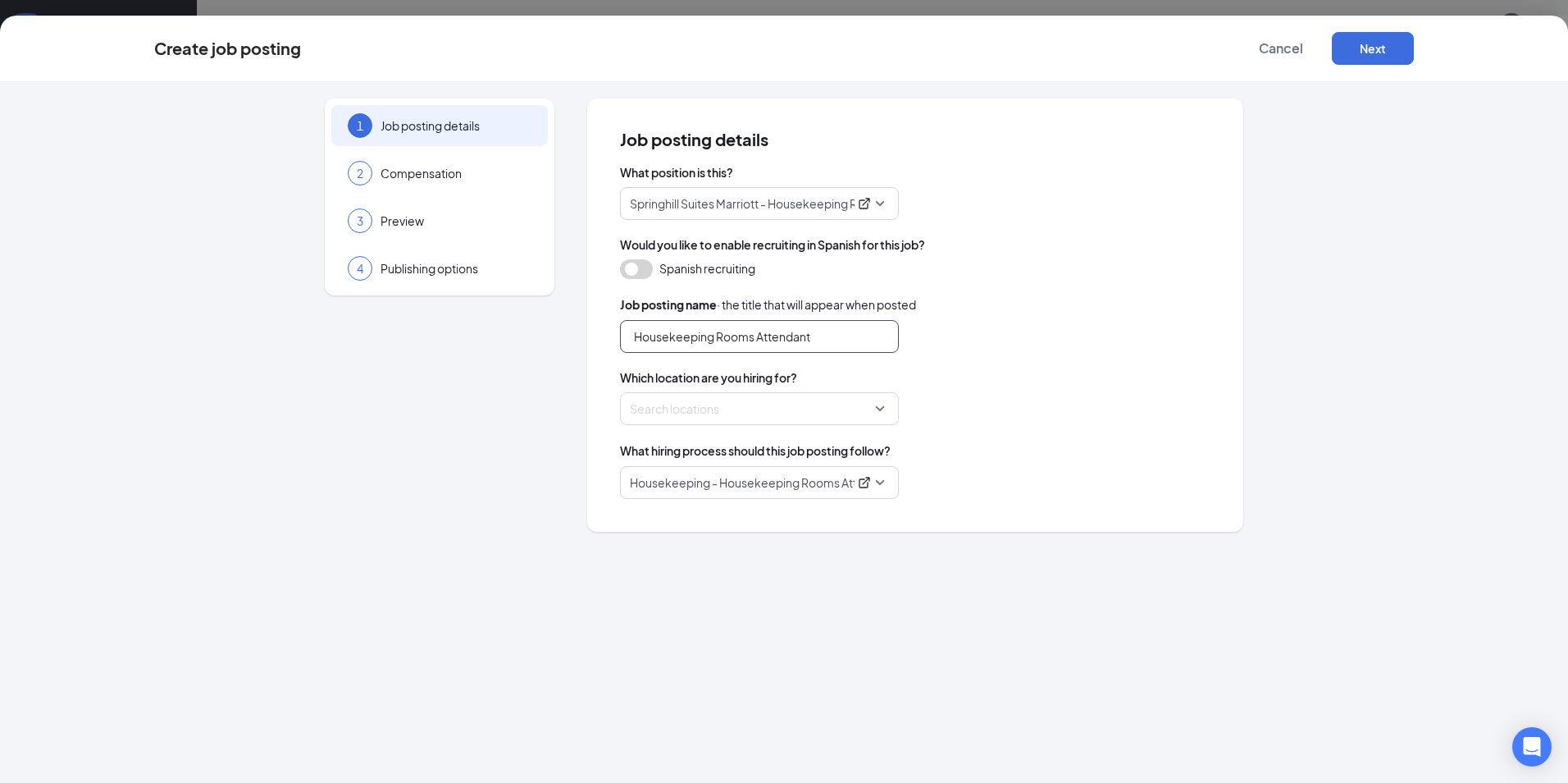
click at [816, 339] on input "Housekeeping Rooms Attendant" at bounding box center [760, 337] width 279 height 33
type input "Housekeeping Rooms Attendant Full Time"
